Goal: Check status: Check status

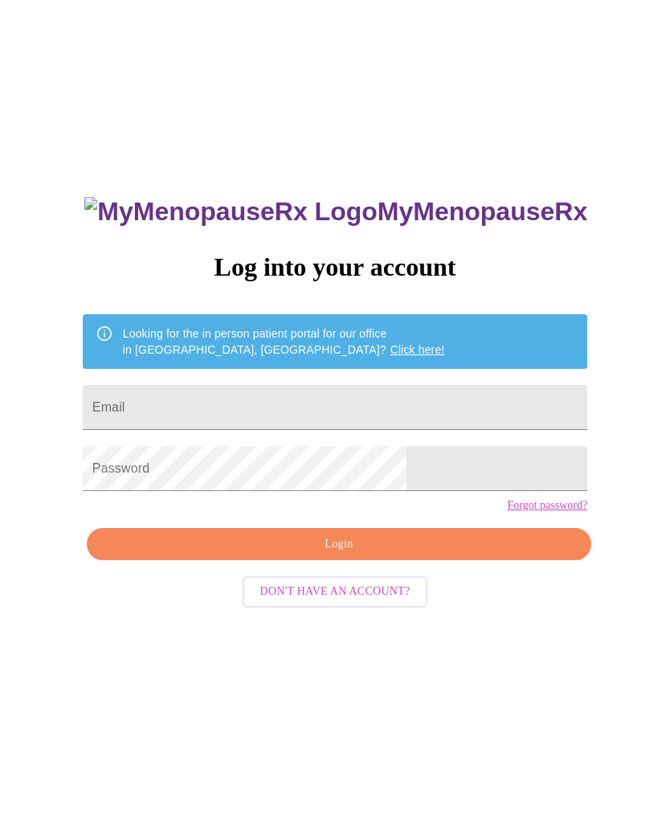
click at [262, 391] on input "Email" at bounding box center [335, 407] width 505 height 45
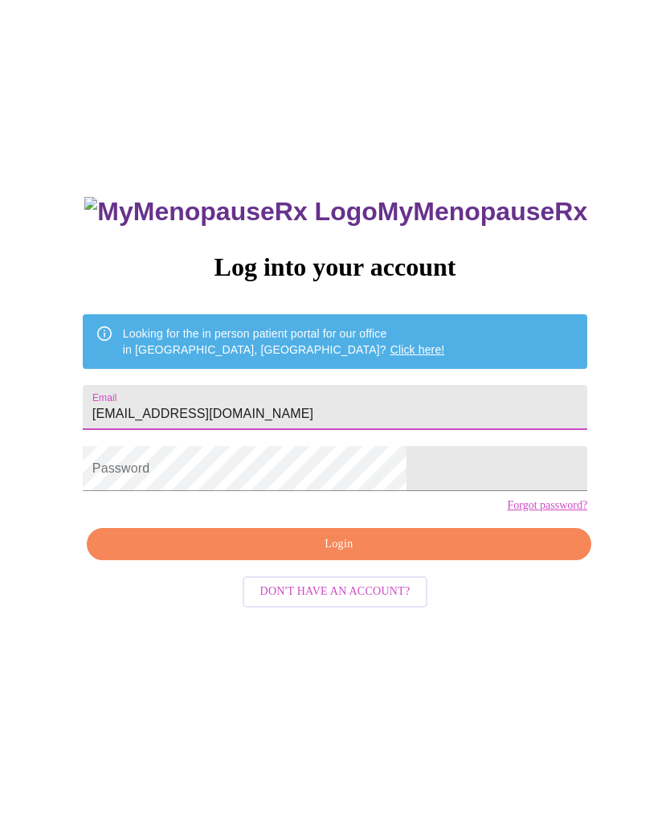
type input "[EMAIL_ADDRESS][DOMAIN_NAME]"
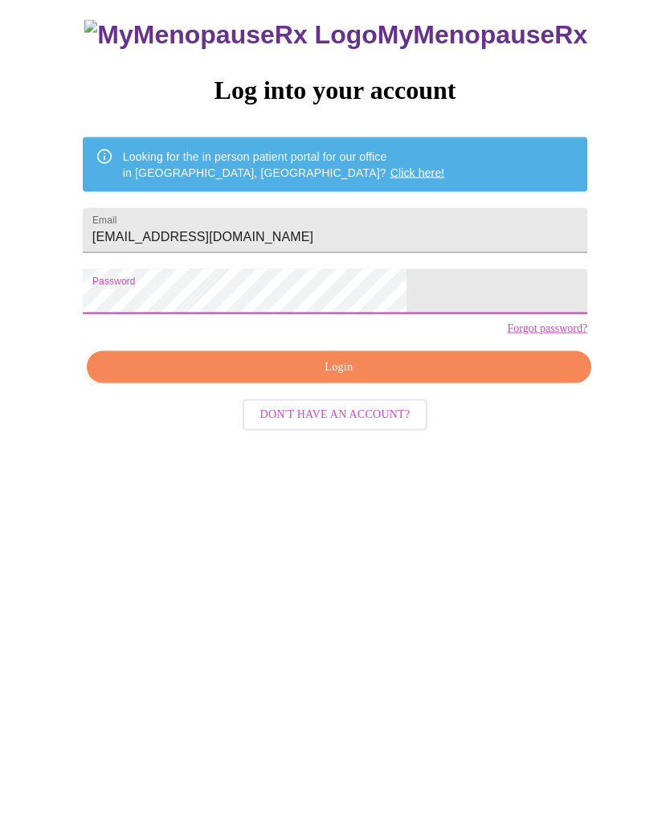
click at [405, 528] on button "Login" at bounding box center [339, 544] width 505 height 33
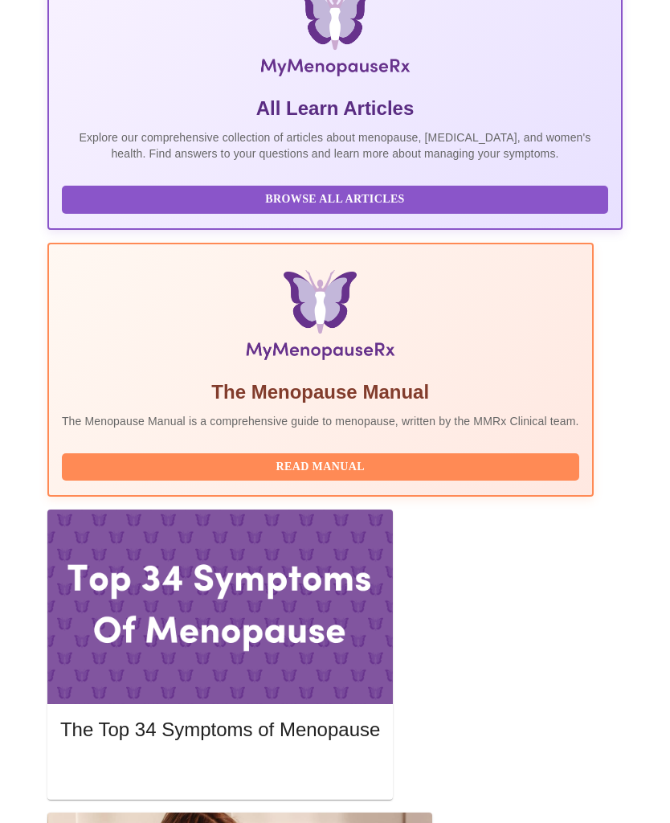
scroll to position [367, 0]
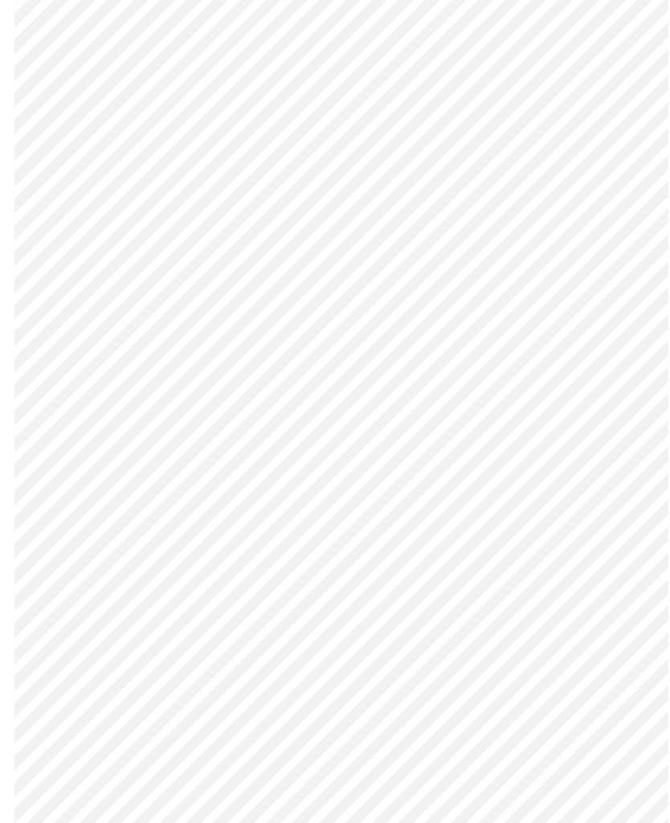
scroll to position [5976, 0]
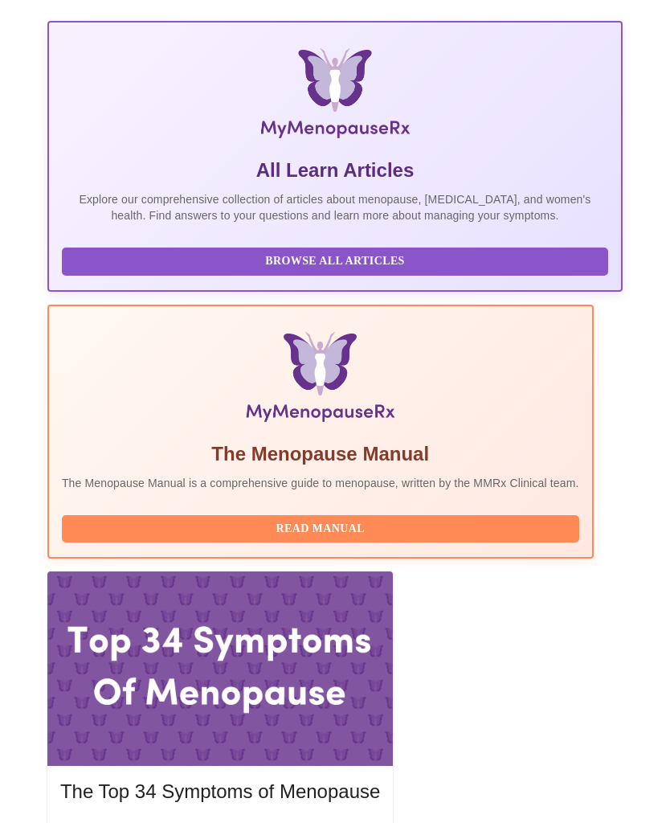
scroll to position [367, 0]
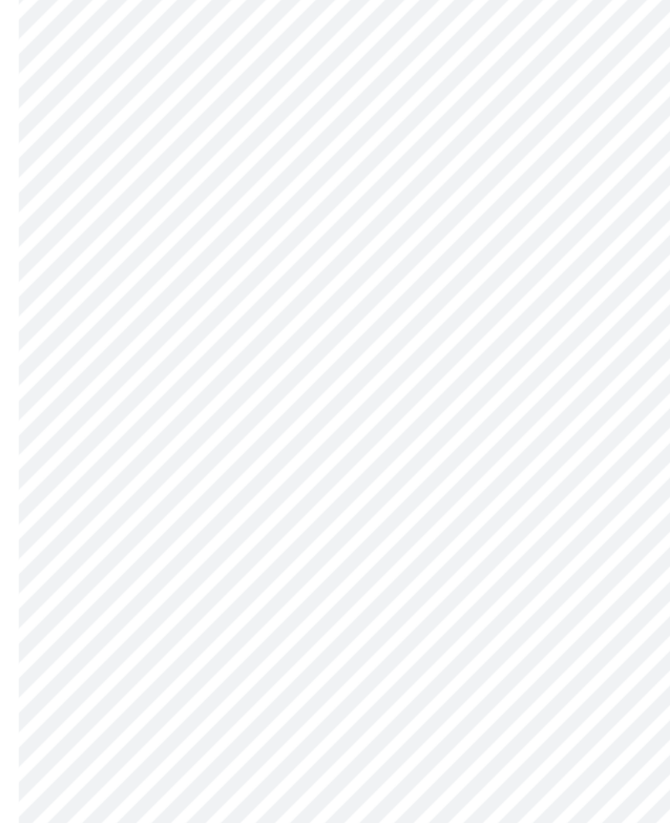
scroll to position [334, 0]
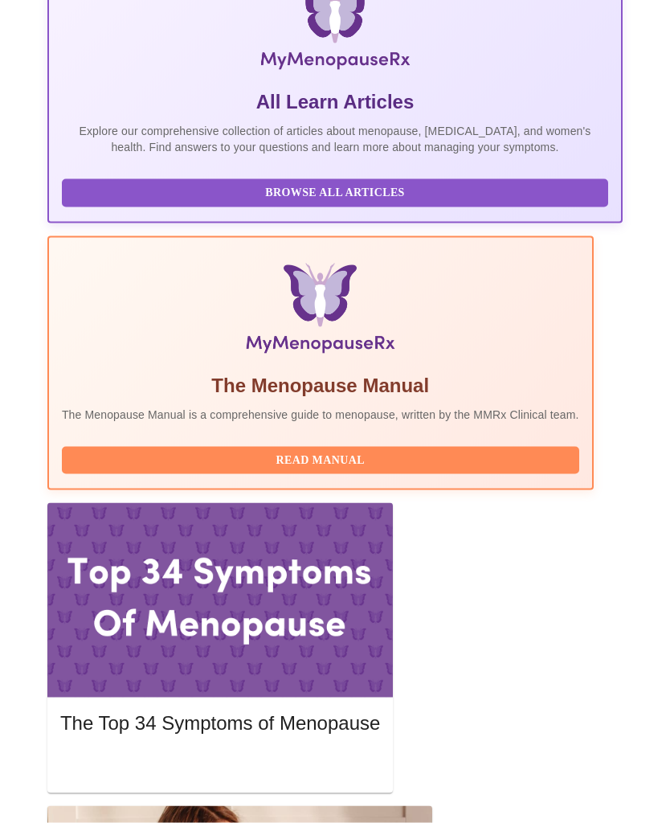
scroll to position [367, 0]
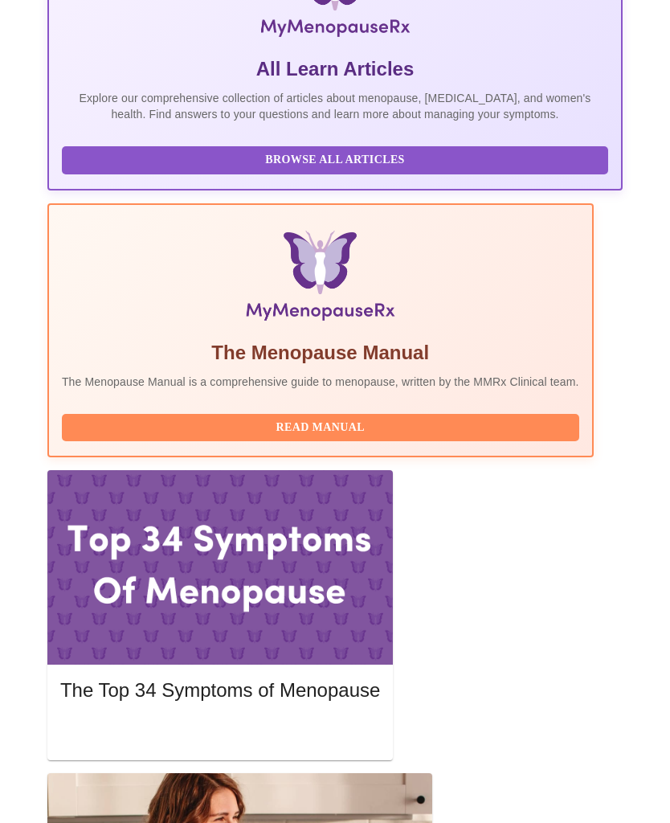
scroll to position [511, 0]
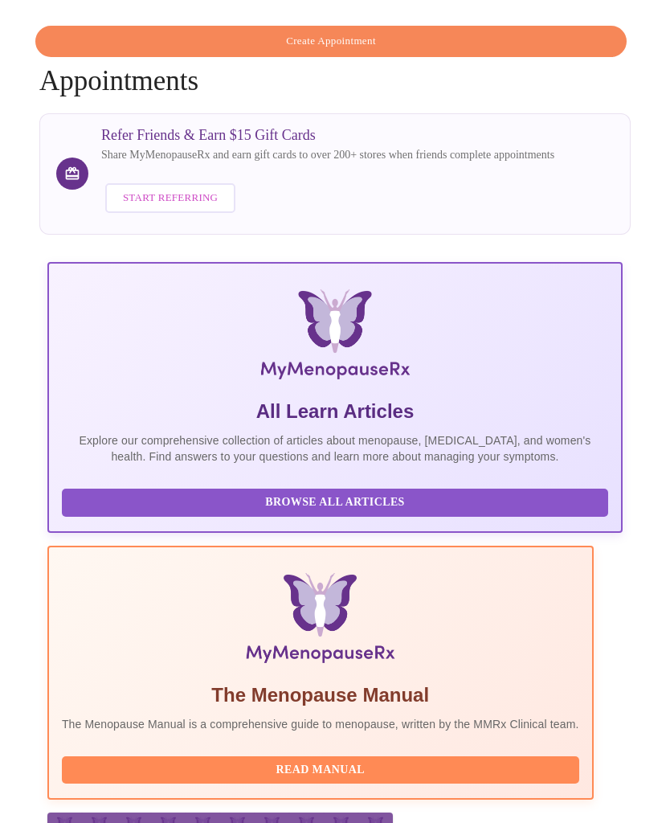
scroll to position [0, 0]
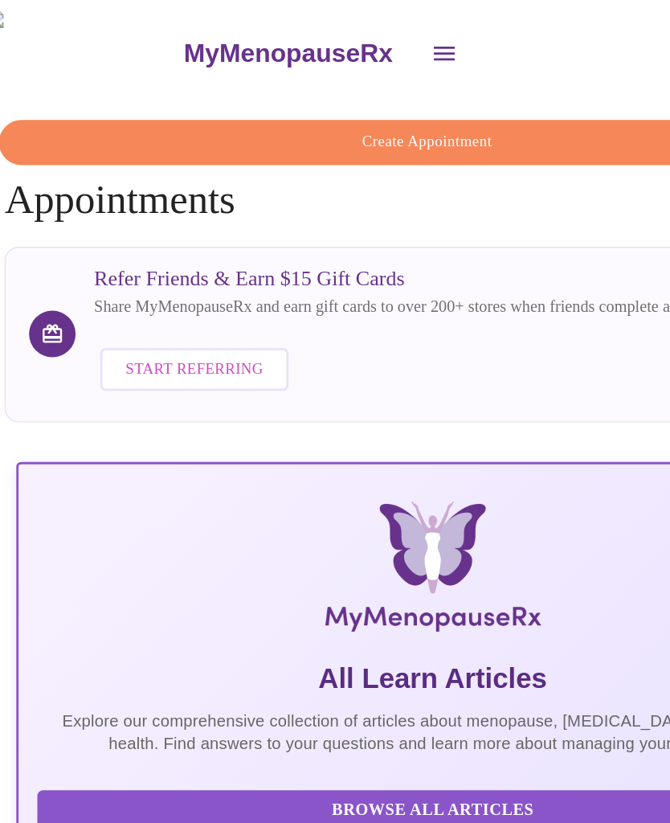
click at [336, 34] on icon "open drawer" at bounding box center [343, 37] width 14 height 10
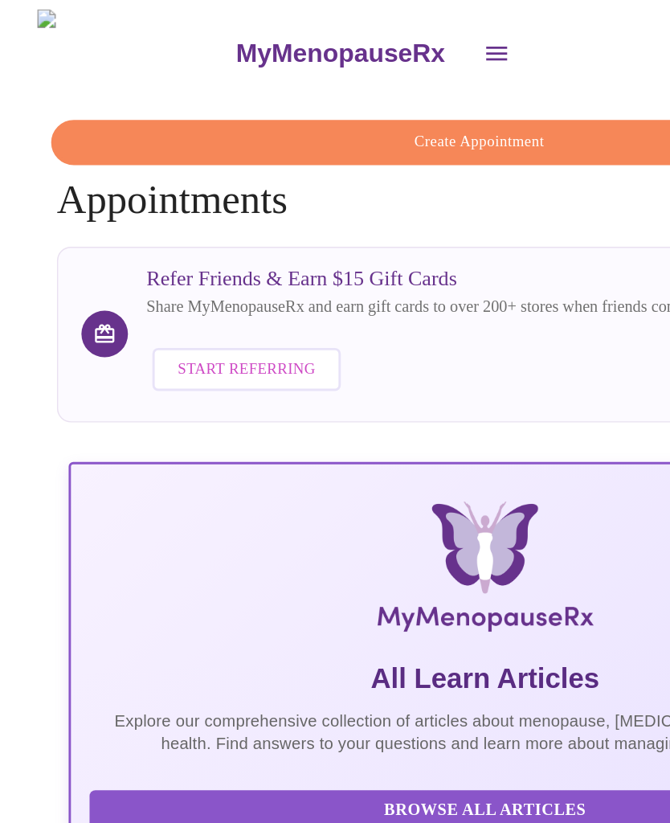
click at [334, 31] on icon "open drawer" at bounding box center [343, 36] width 19 height 19
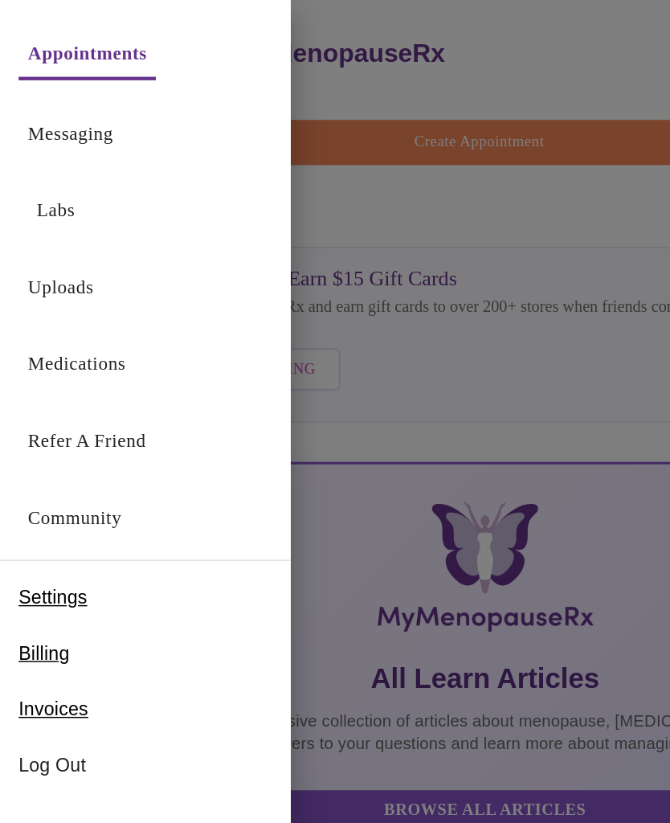
click at [51, 149] on link "Labs" at bounding box center [39, 145] width 27 height 23
